Goal: Task Accomplishment & Management: Use online tool/utility

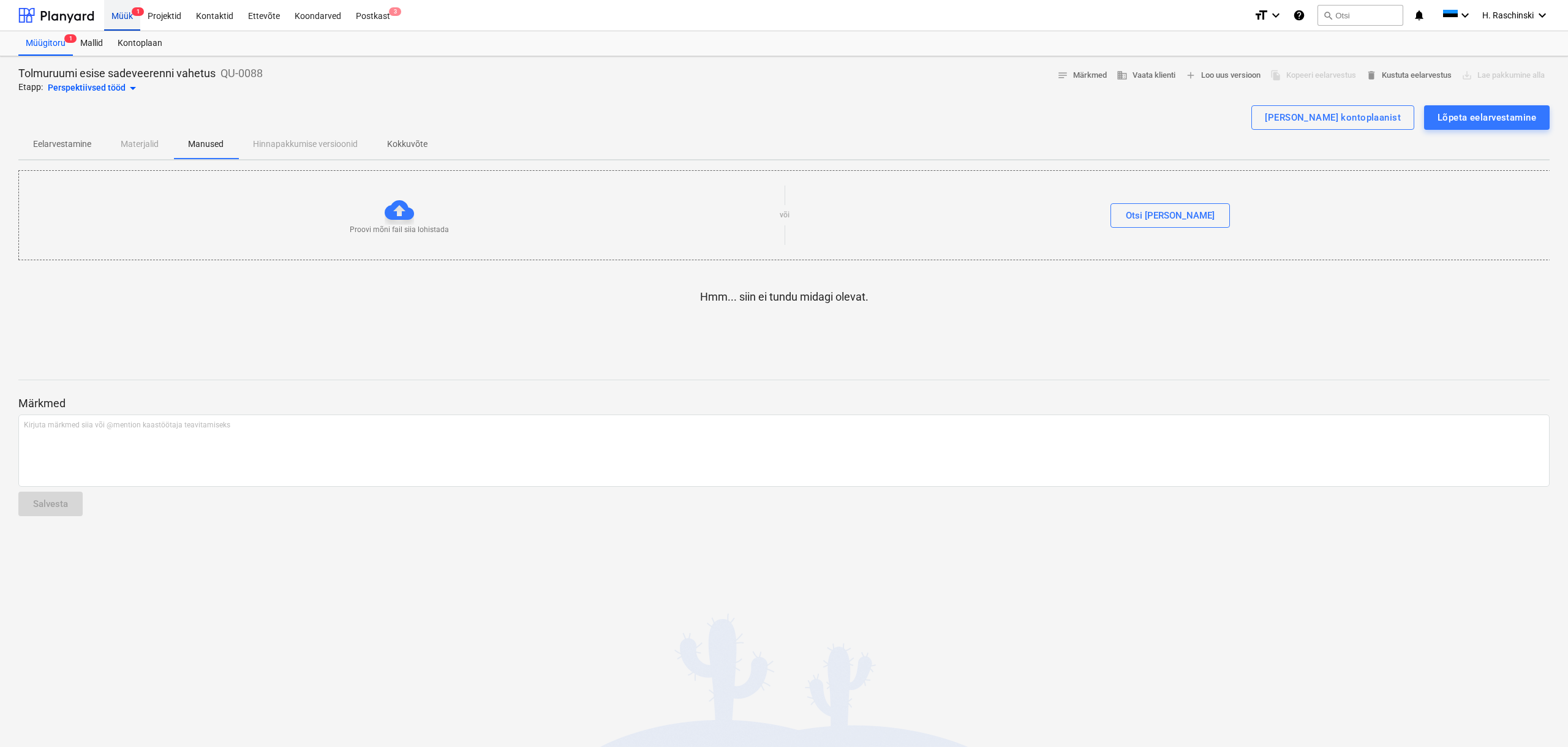
click at [126, 20] on div "Müük 1" at bounding box center [121, 14] width 36 height 31
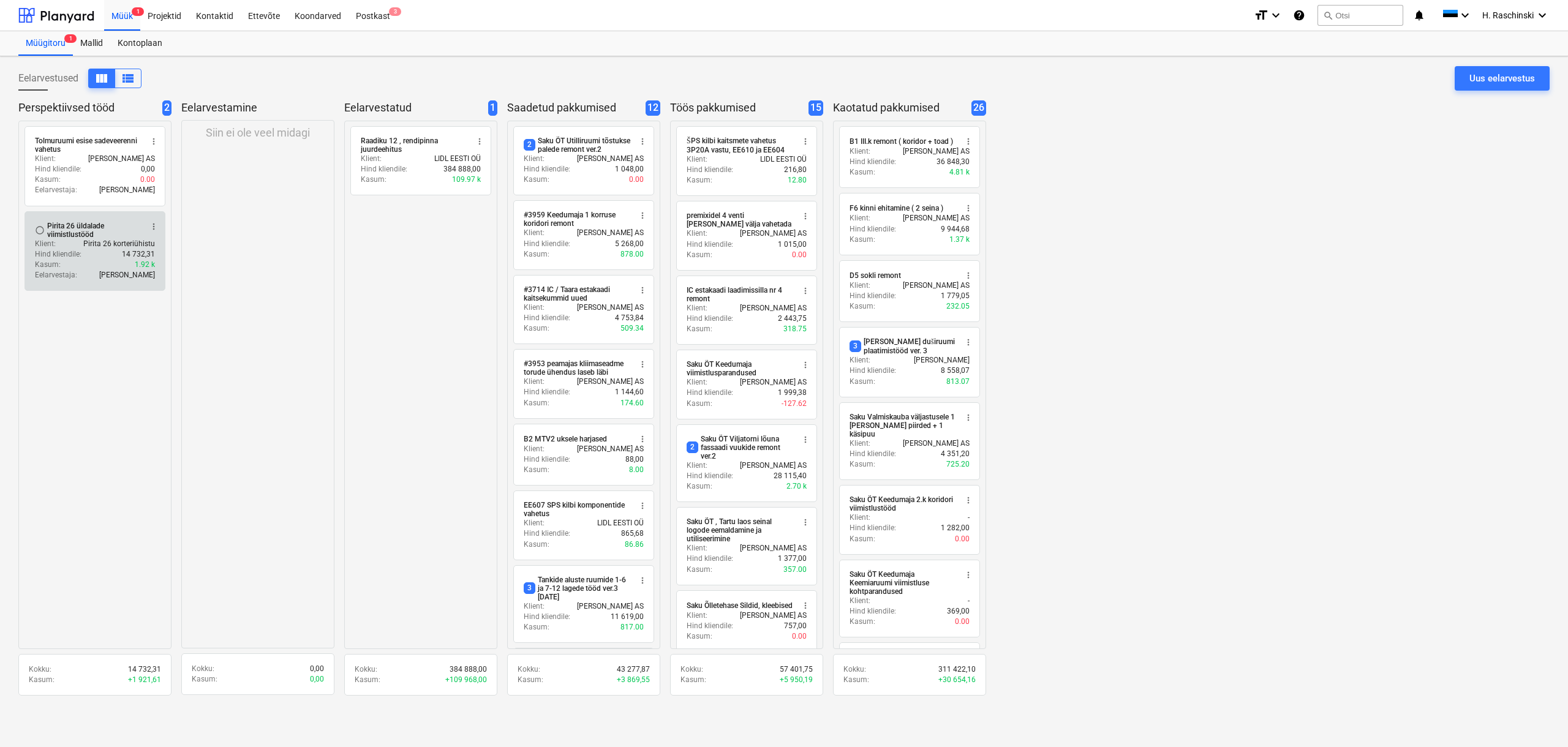
click at [106, 232] on div "Pirita 26 üldalade viimistlustööd" at bounding box center [94, 230] width 94 height 17
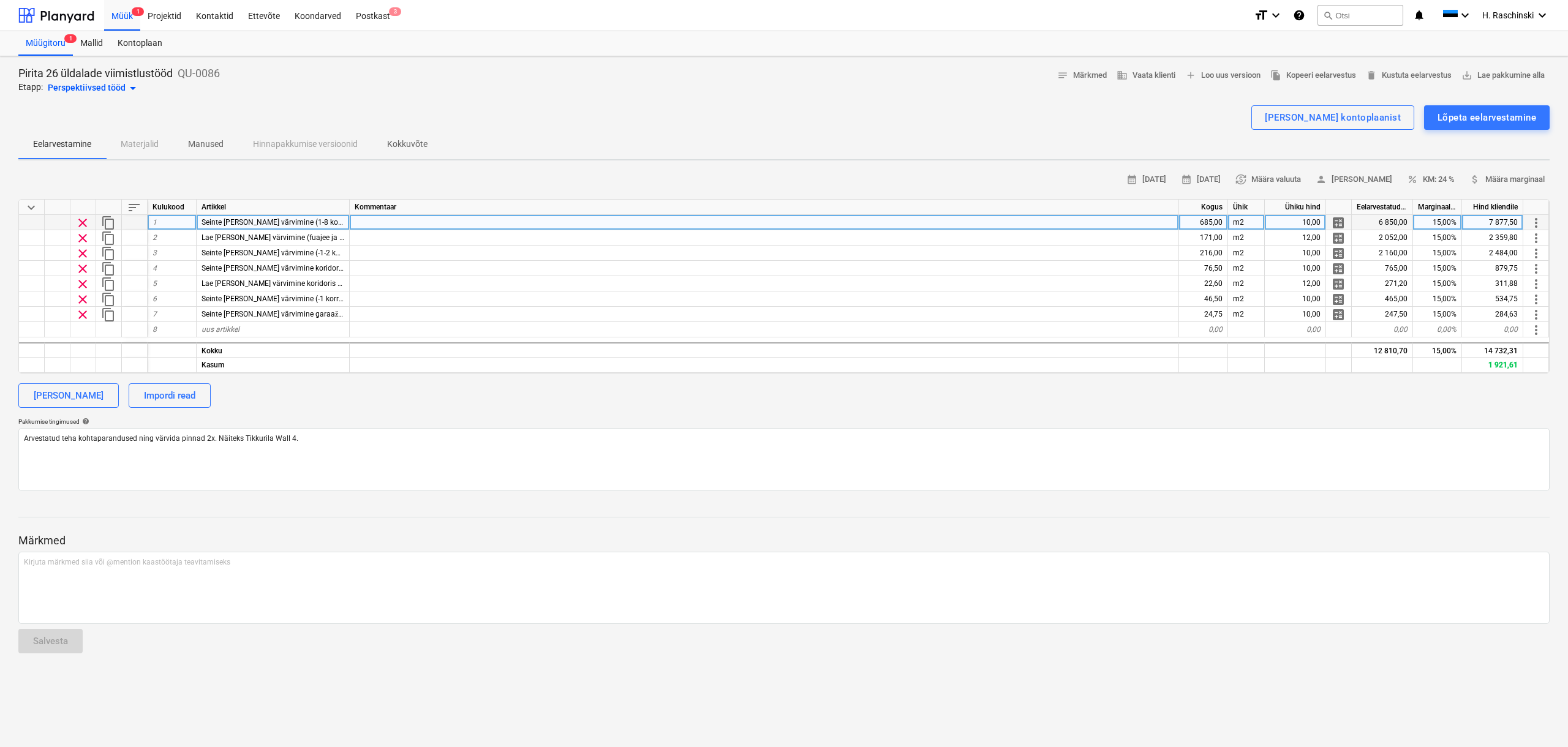
click at [1269, 219] on div "10,00" at bounding box center [1295, 222] width 62 height 15
click at [1411, 420] on div "Pakkumise tingimused help" at bounding box center [784, 421] width 1531 height 8
click at [1454, 123] on div "Lõpeta eelarvestamine" at bounding box center [1487, 118] width 99 height 16
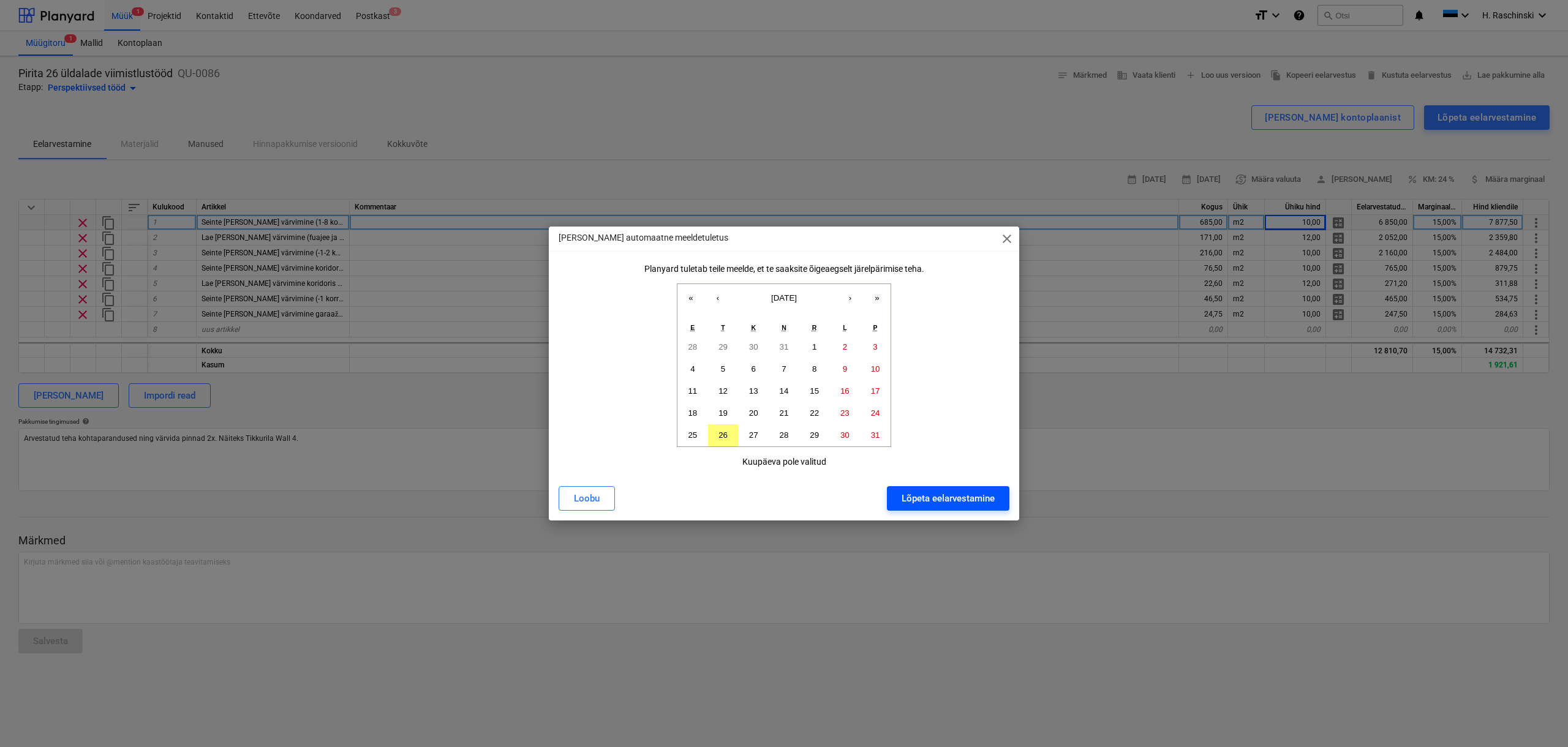
click at [991, 494] on div "Lõpeta eelarvestamine" at bounding box center [949, 499] width 93 height 16
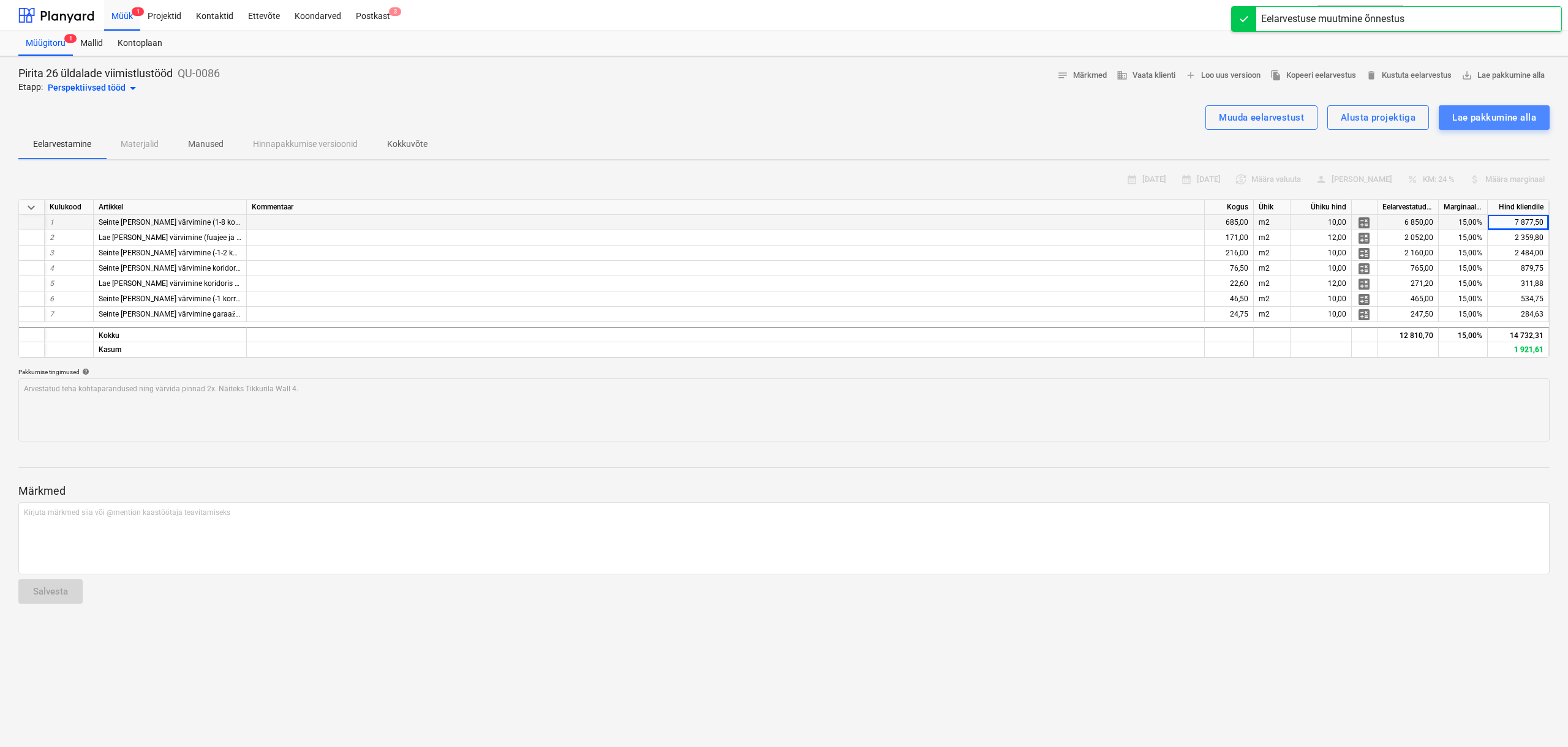
click at [1467, 124] on div "Lae pakkumine alla" at bounding box center [1493, 118] width 84 height 16
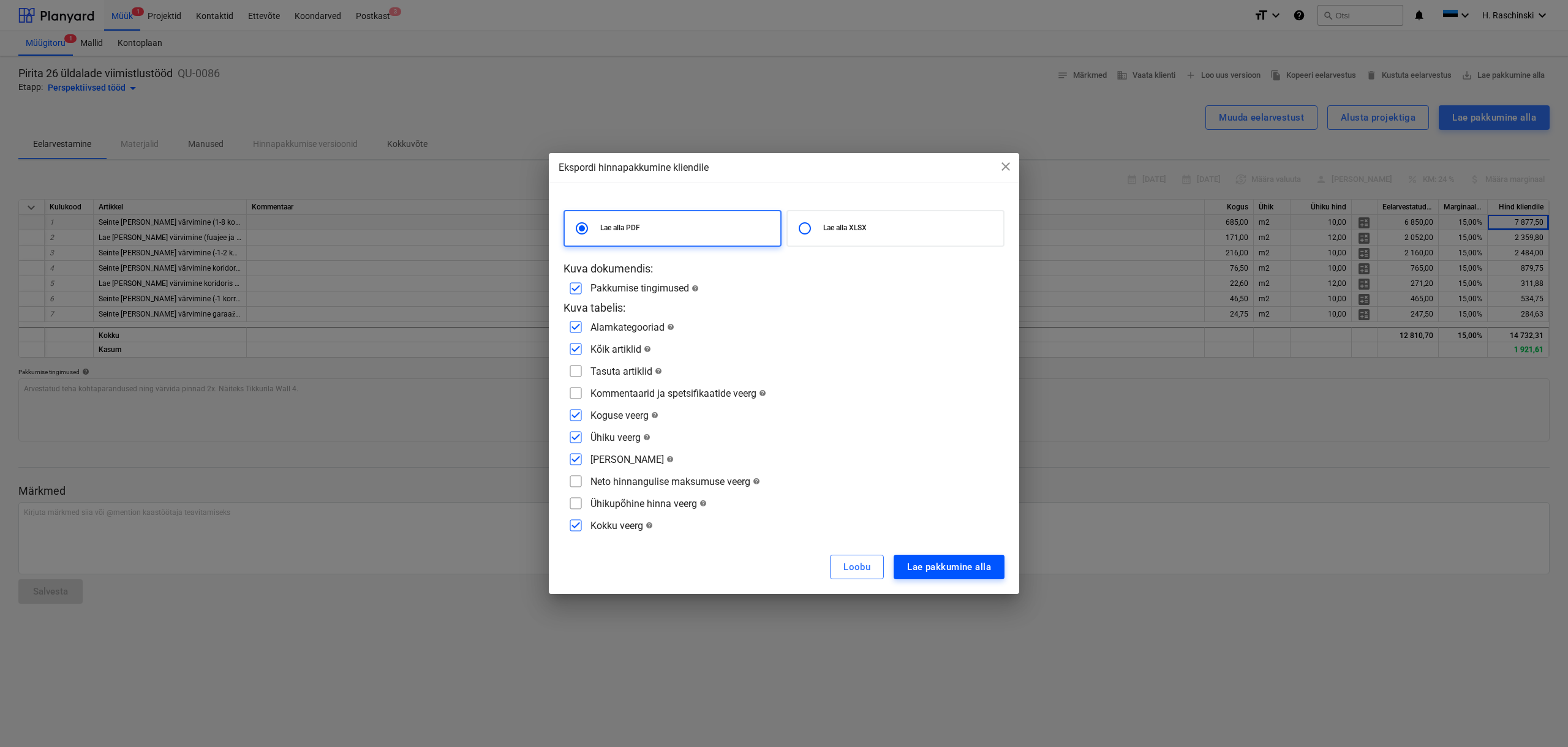
click at [922, 567] on div "Lae pakkumine alla" at bounding box center [949, 568] width 84 height 16
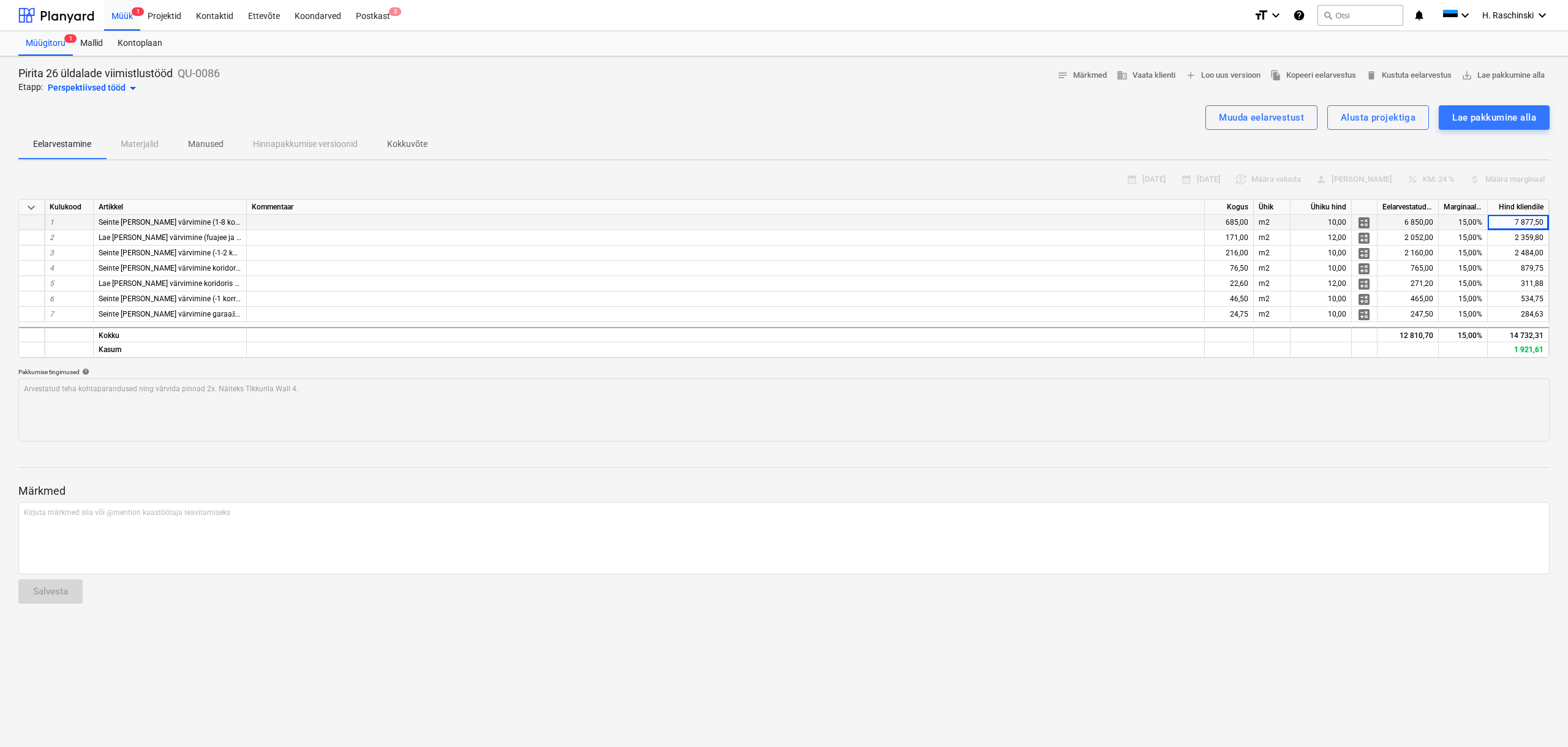
click at [129, 90] on span "arrow_drop_down" at bounding box center [133, 88] width 15 height 15
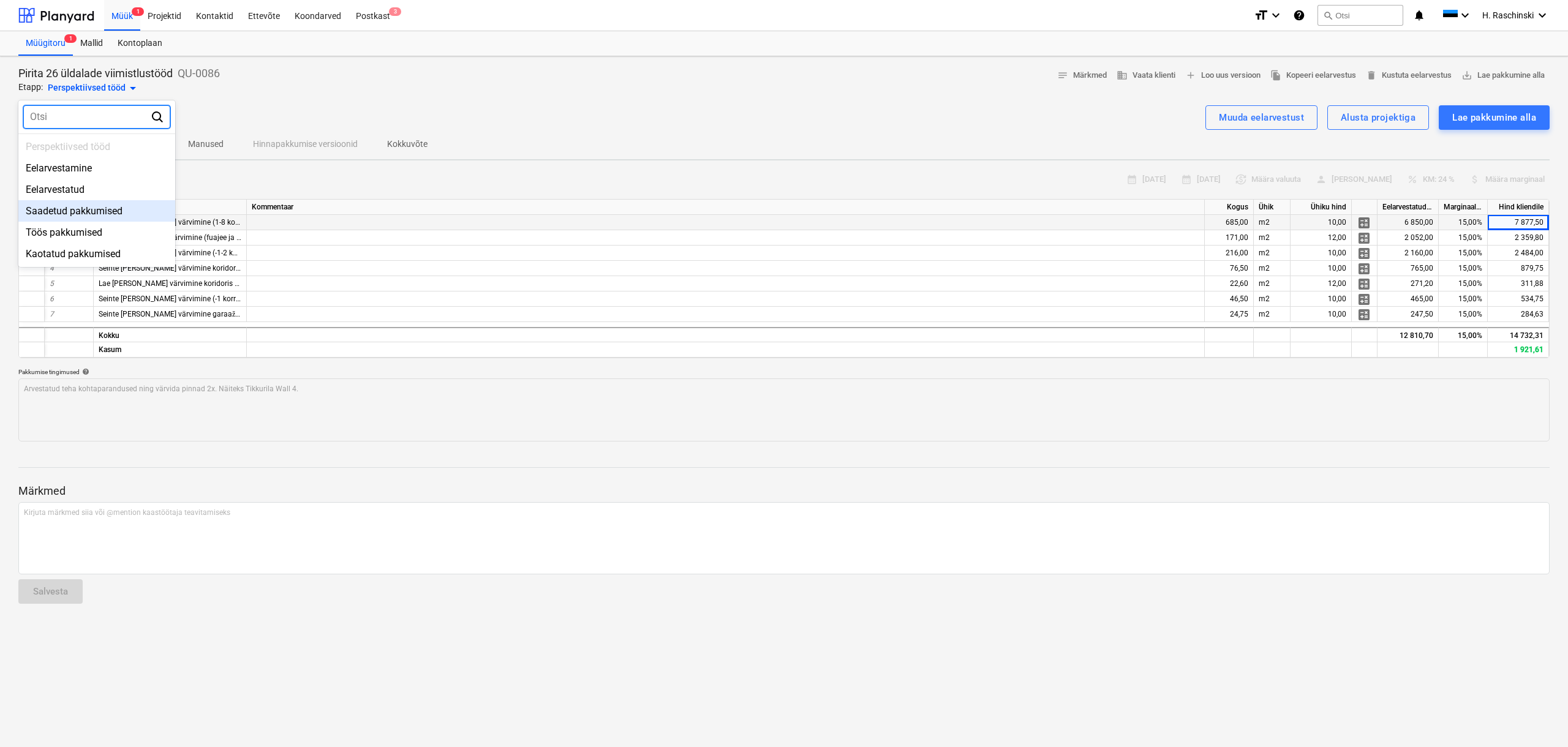
drag, startPoint x: 60, startPoint y: 207, endPoint x: 65, endPoint y: 209, distance: 5.4
click at [60, 207] on div "Saadetud pakkumised" at bounding box center [97, 211] width 157 height 21
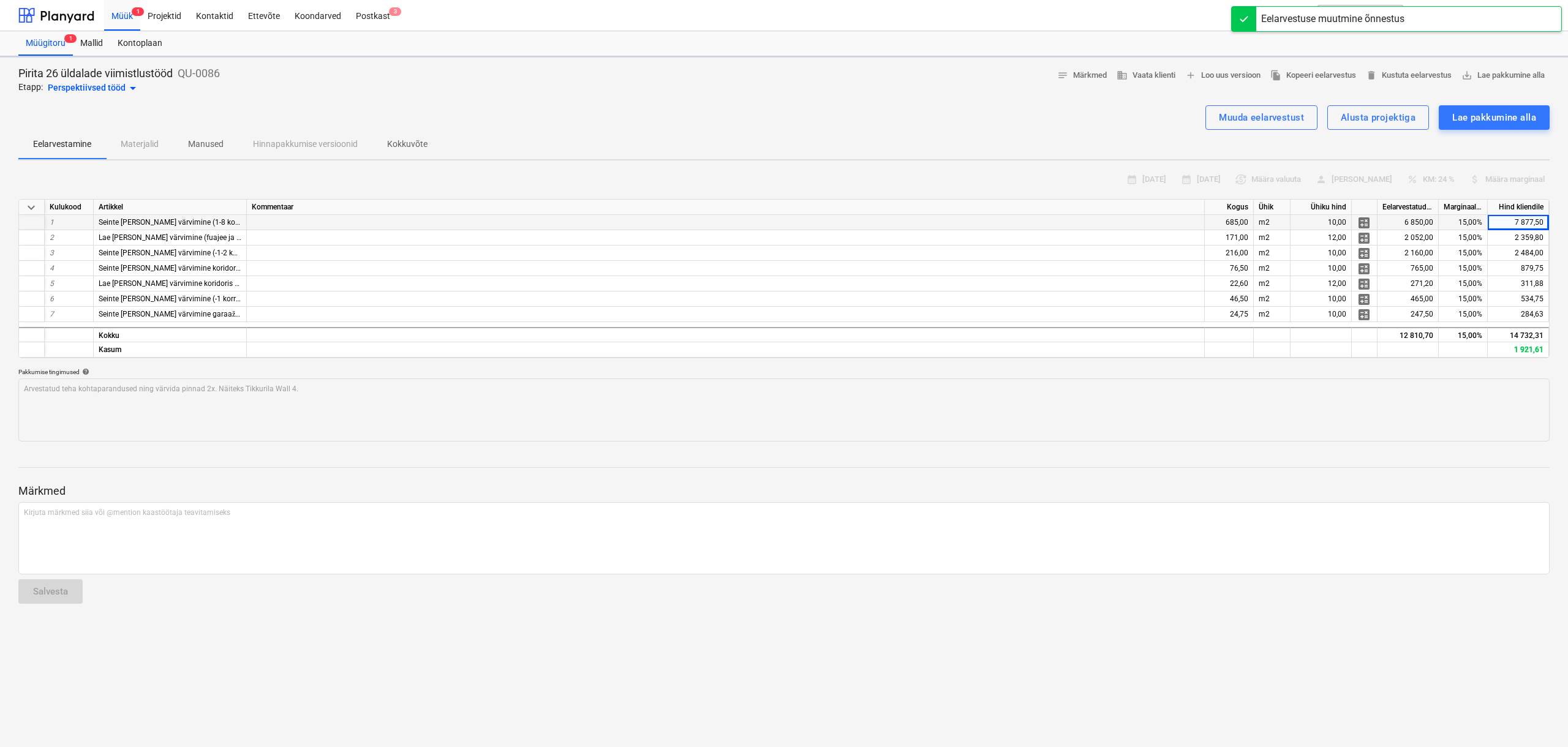
type textarea "x"
